Goal: Information Seeking & Learning: Learn about a topic

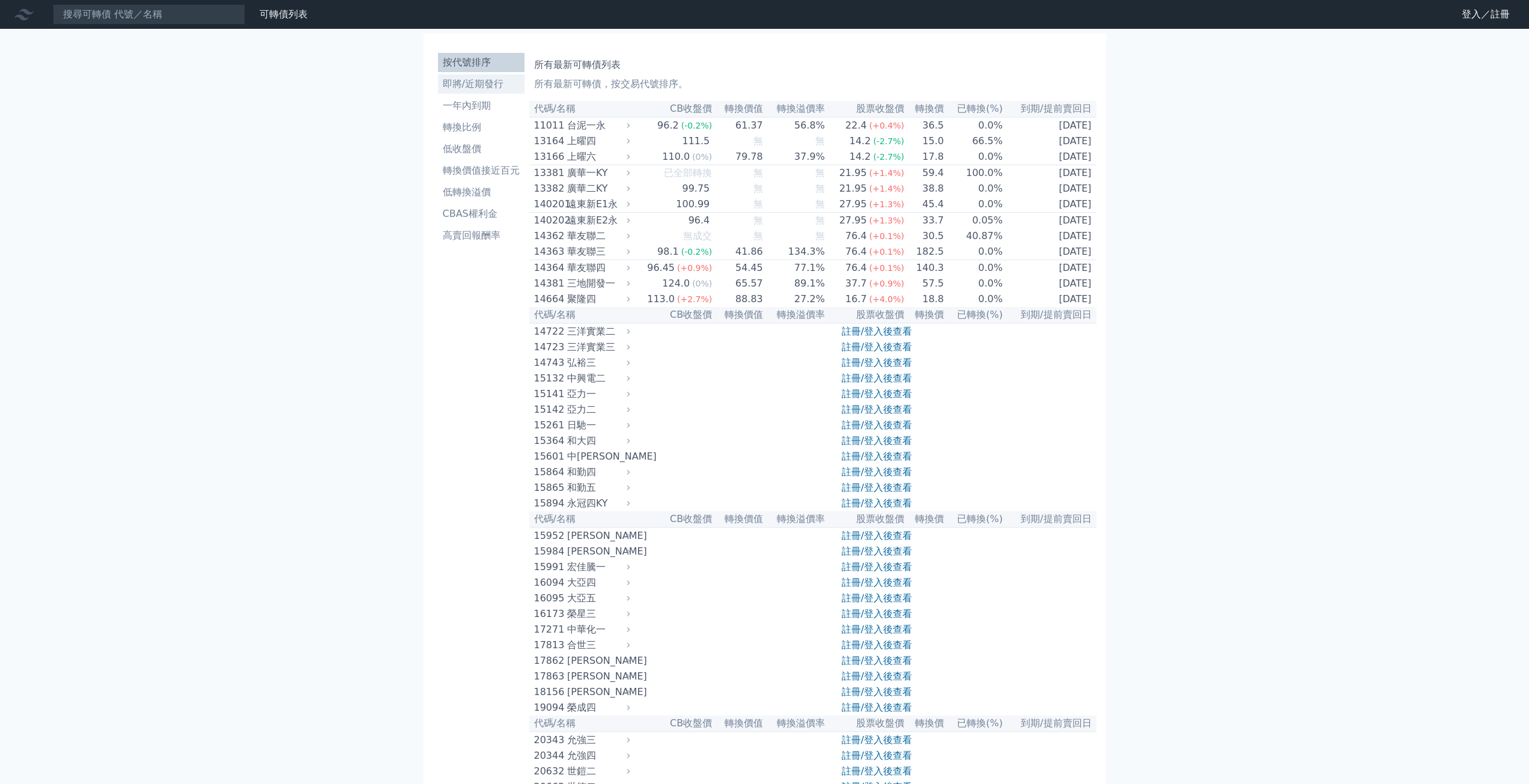
click at [496, 83] on li "即將/近期發行" at bounding box center [481, 83] width 86 height 15
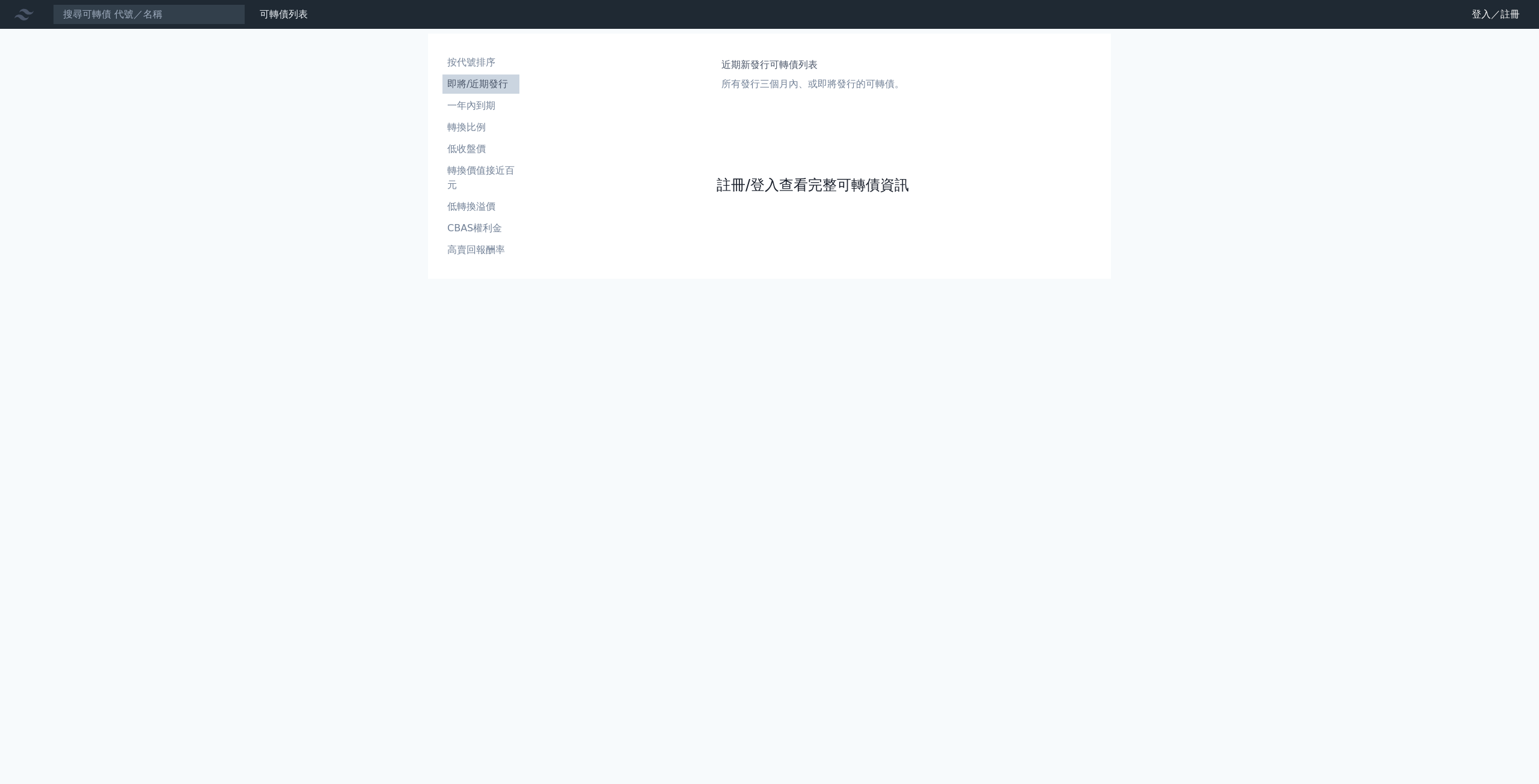
click at [790, 188] on link "註冊/登入查看完整可轉債資訊" at bounding box center [813, 185] width 192 height 20
click at [787, 105] on link "Google 登入／註冊" at bounding box center [769, 107] width 125 height 26
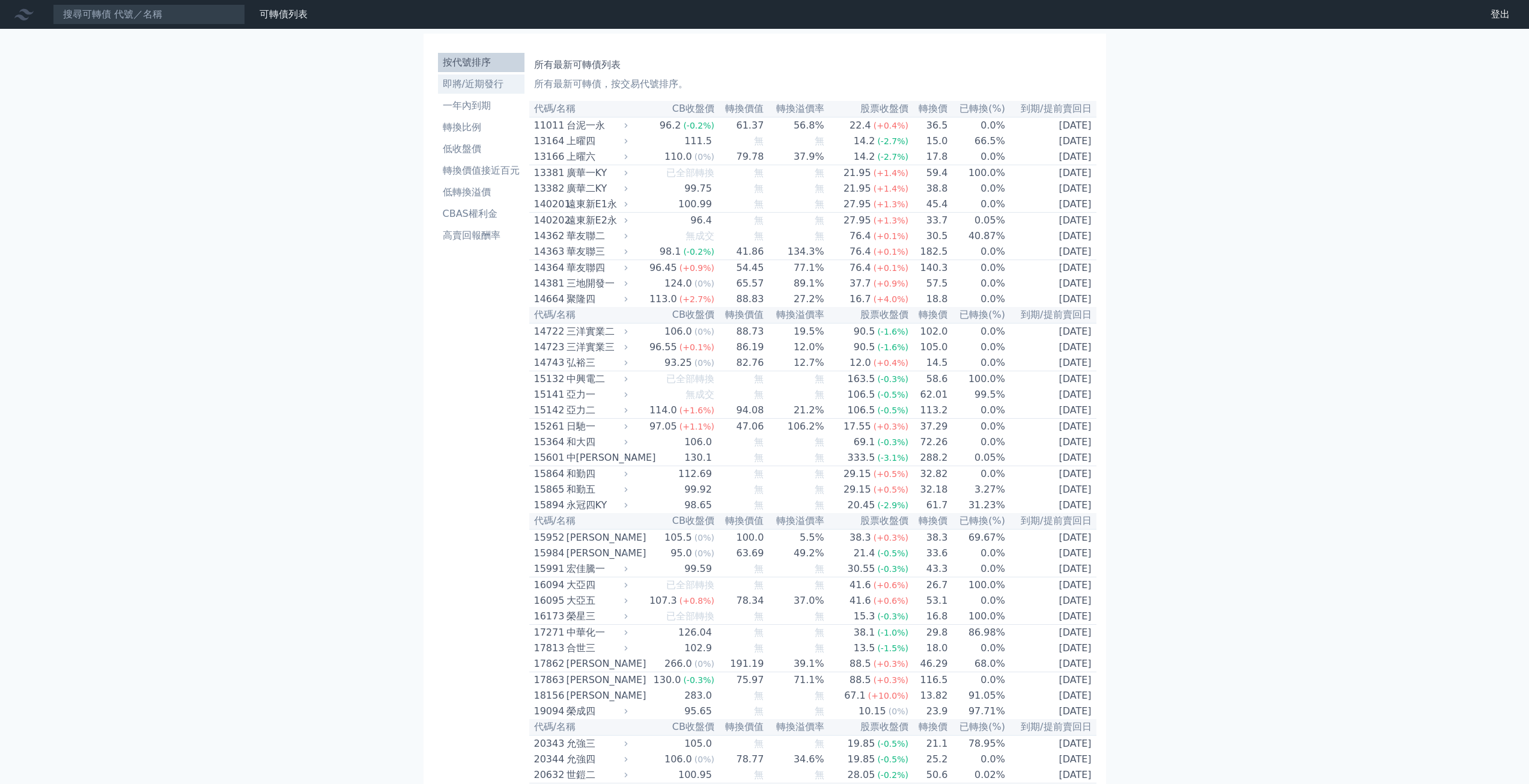
click at [484, 84] on li "即將/近期發行" at bounding box center [481, 83] width 86 height 15
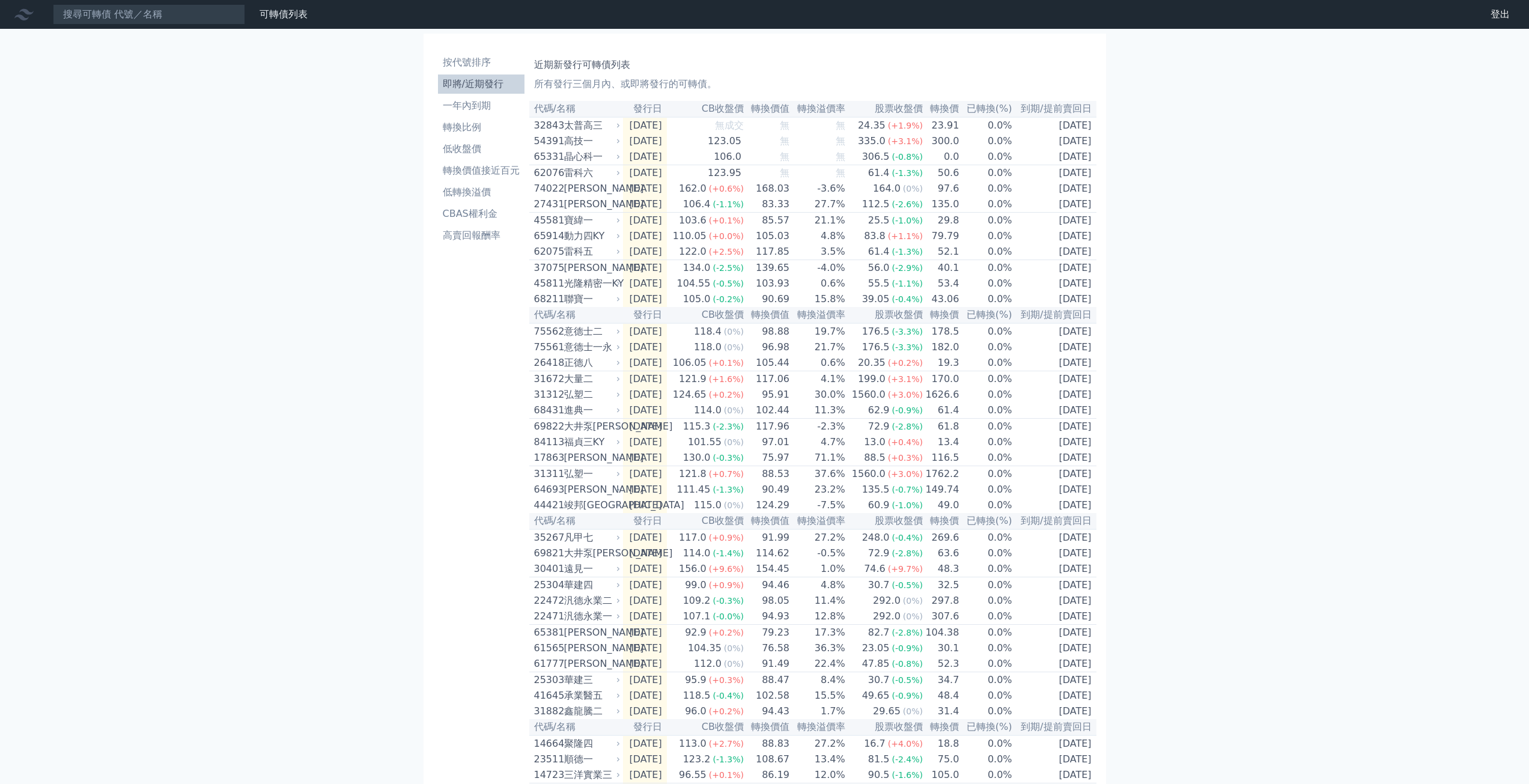
click at [1256, 241] on div "可轉債列表 財務數據 可轉債列表 財務數據 登出 登出 按代號排序 即將/近期發行 一年內到期 轉換比例 低收盤價 轉換價值接近百元 低轉換溢價" at bounding box center [764, 425] width 1529 height 850
click at [482, 108] on li "一年內到期" at bounding box center [481, 105] width 86 height 15
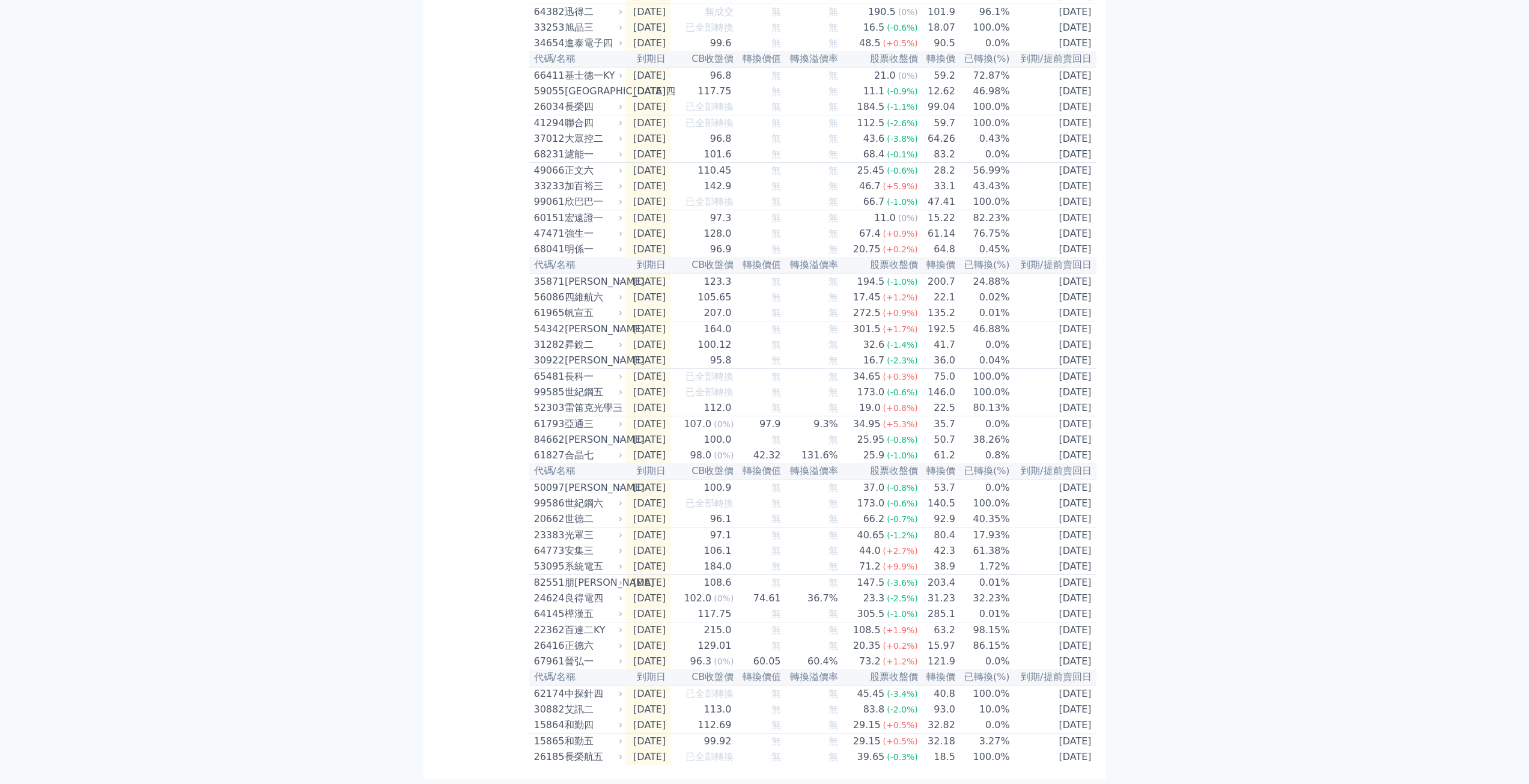
scroll to position [1330, 0]
